Goal: Register for event/course

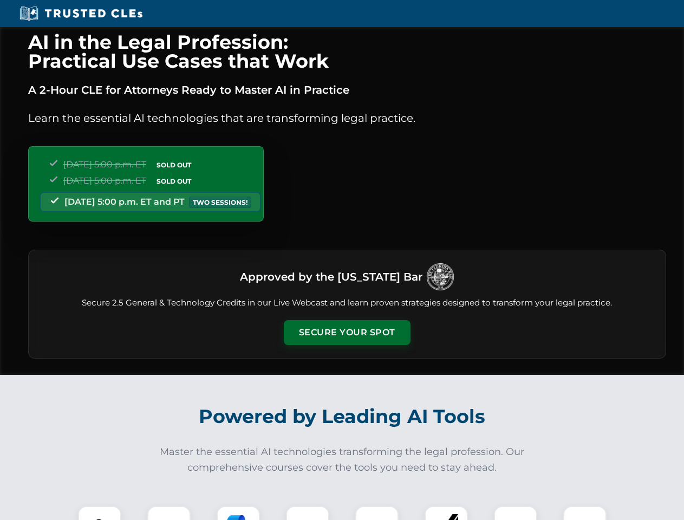
click at [347, 333] on button "Secure Your Spot" at bounding box center [347, 332] width 127 height 25
click at [100, 513] on img at bounding box center [99, 527] width 31 height 31
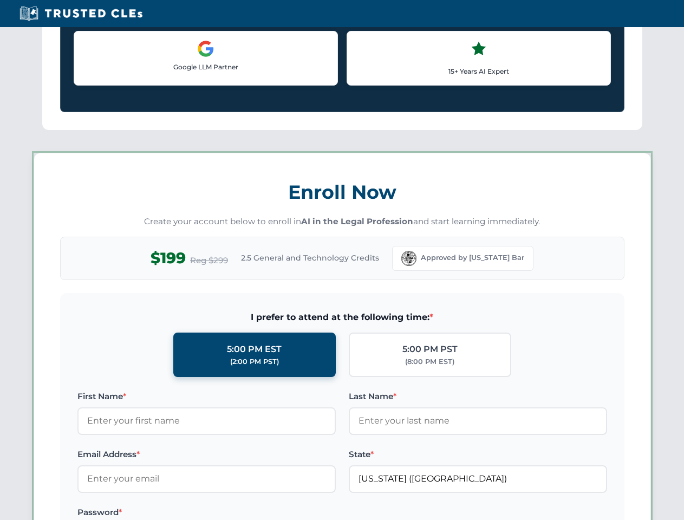
click at [238, 513] on label "Password *" at bounding box center [206, 512] width 258 height 13
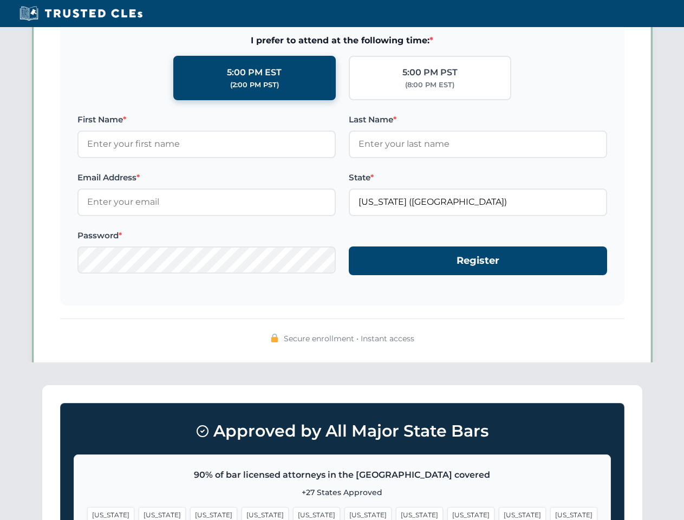
click at [499, 513] on span "[US_STATE]" at bounding box center [522, 515] width 47 height 16
